Goal: Transaction & Acquisition: Purchase product/service

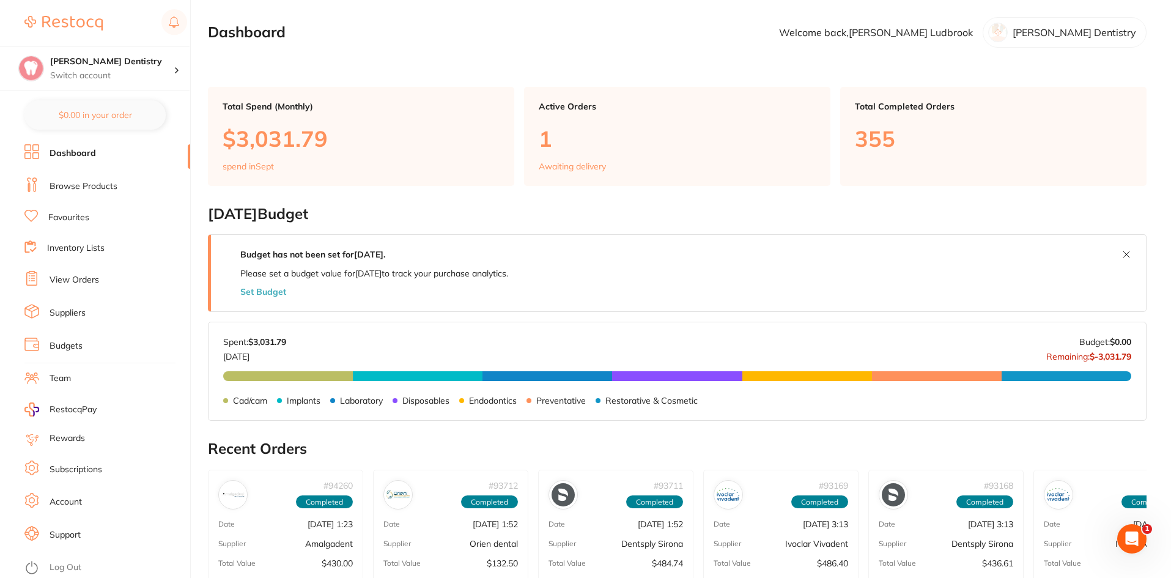
click at [70, 276] on link "View Orders" at bounding box center [75, 280] width 50 height 12
click at [81, 218] on link "Favourites" at bounding box center [68, 217] width 41 height 12
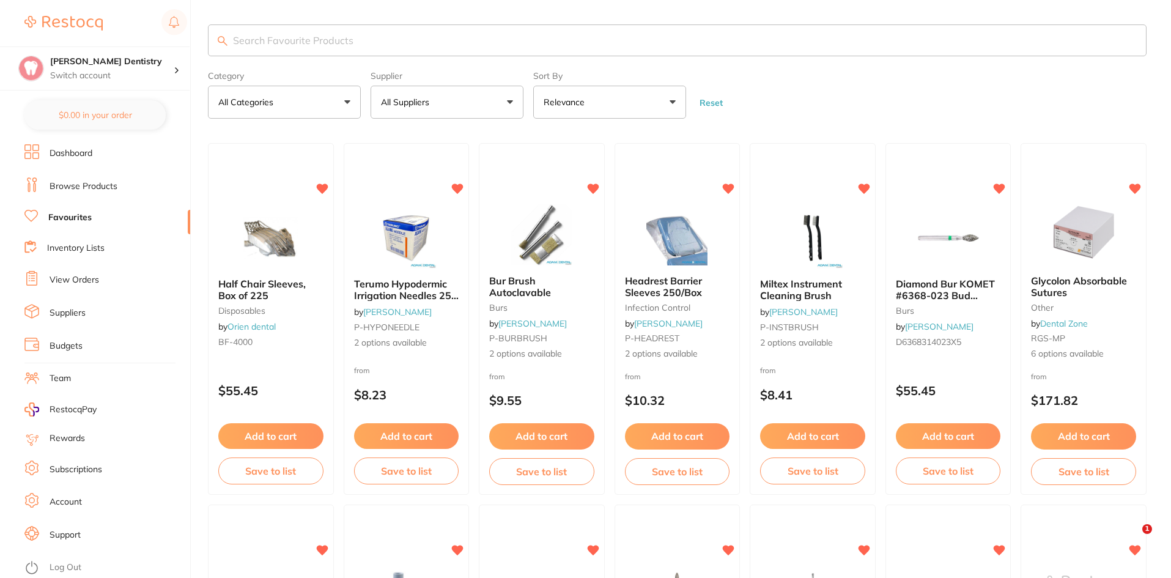
click at [262, 42] on input "search" at bounding box center [677, 40] width 938 height 32
type input "zircon"
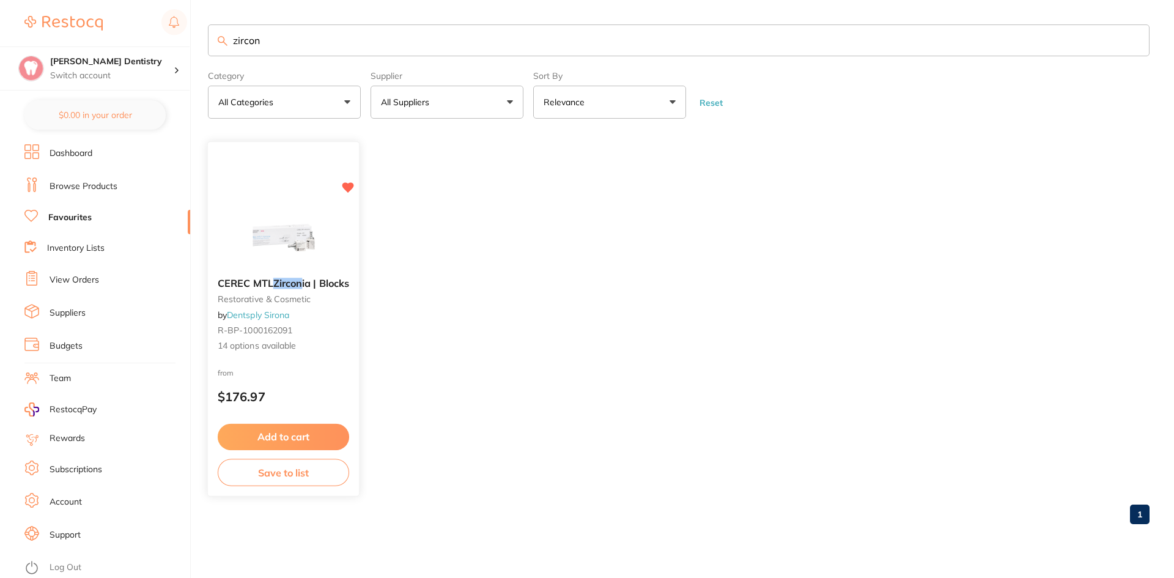
click at [260, 437] on button "Add to cart" at bounding box center [283, 437] width 131 height 26
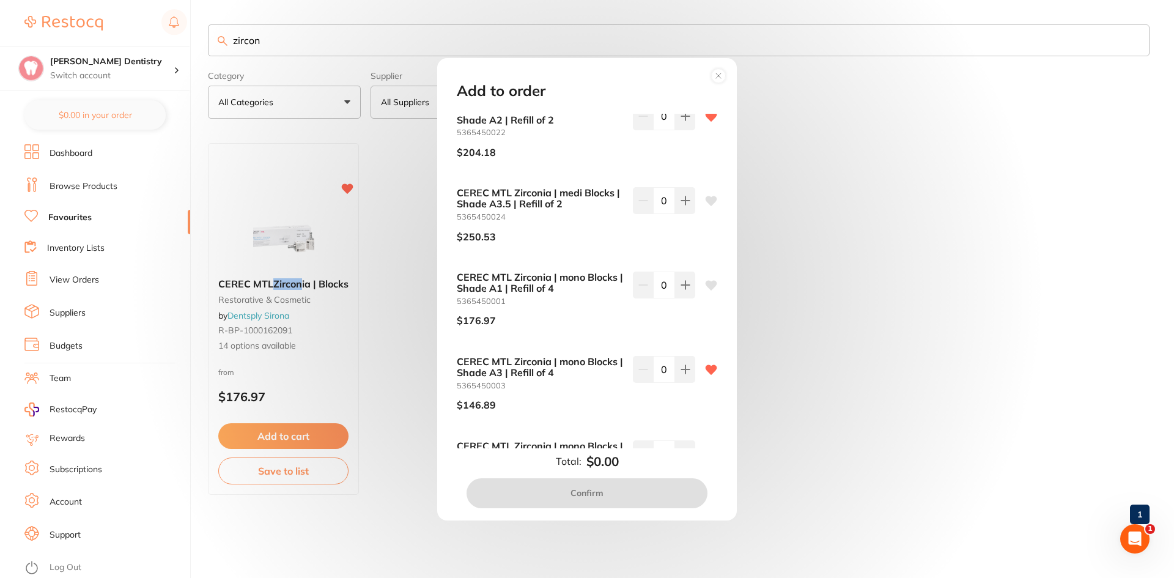
scroll to position [295, 0]
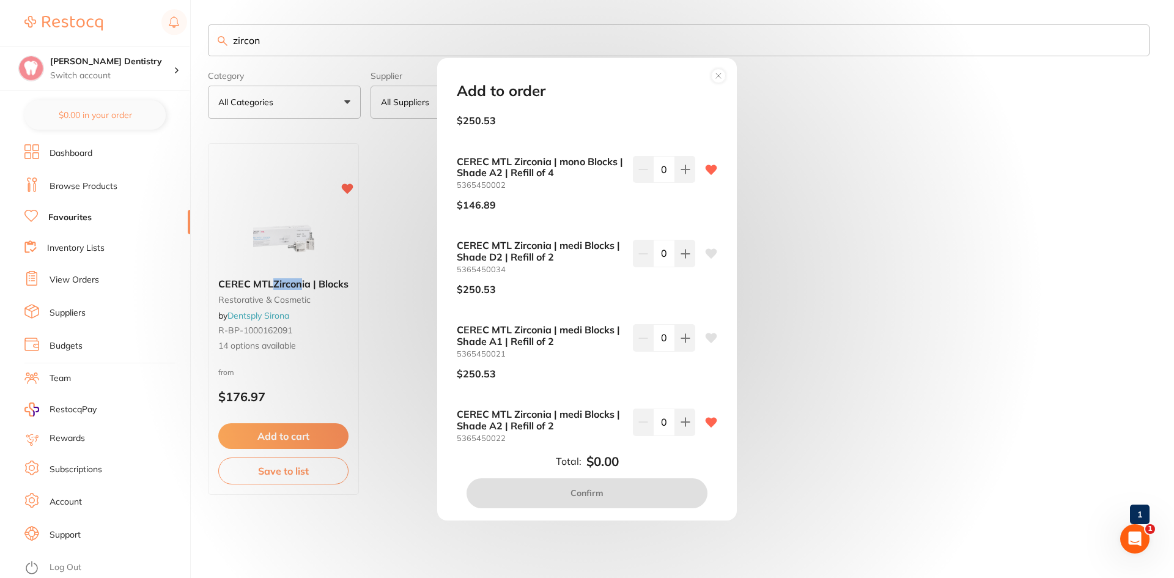
click at [722, 73] on circle at bounding box center [718, 75] width 14 height 14
